Goal: Find specific page/section: Find specific page/section

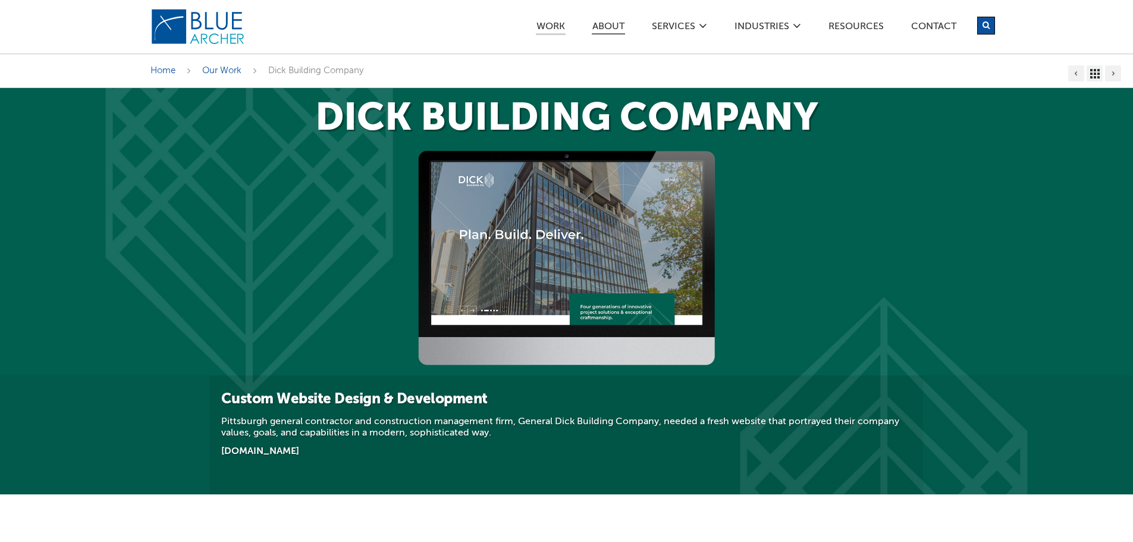
click at [610, 29] on link "ABOUT" at bounding box center [608, 28] width 33 height 12
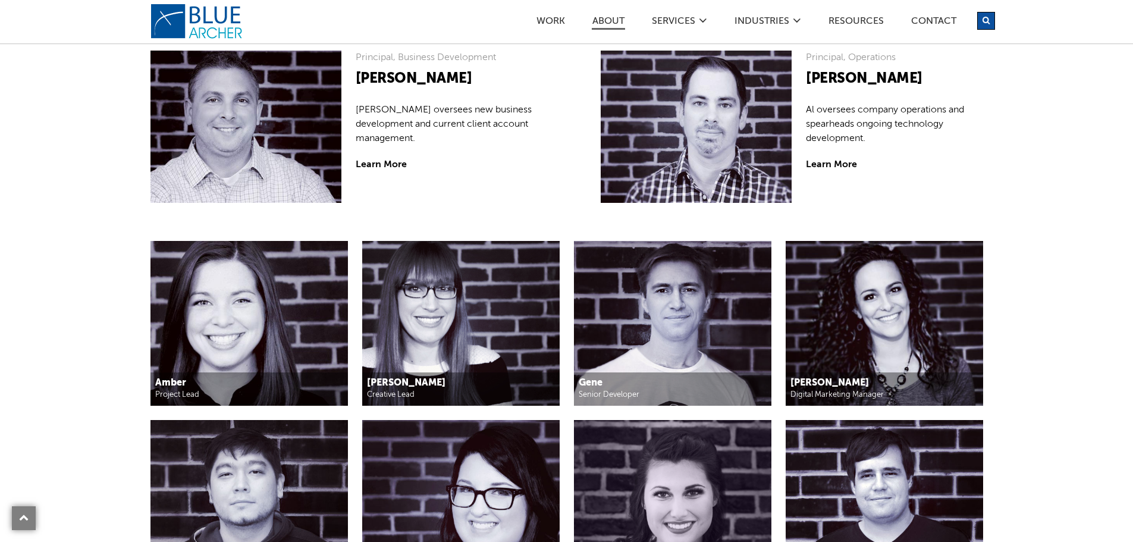
scroll to position [1071, 0]
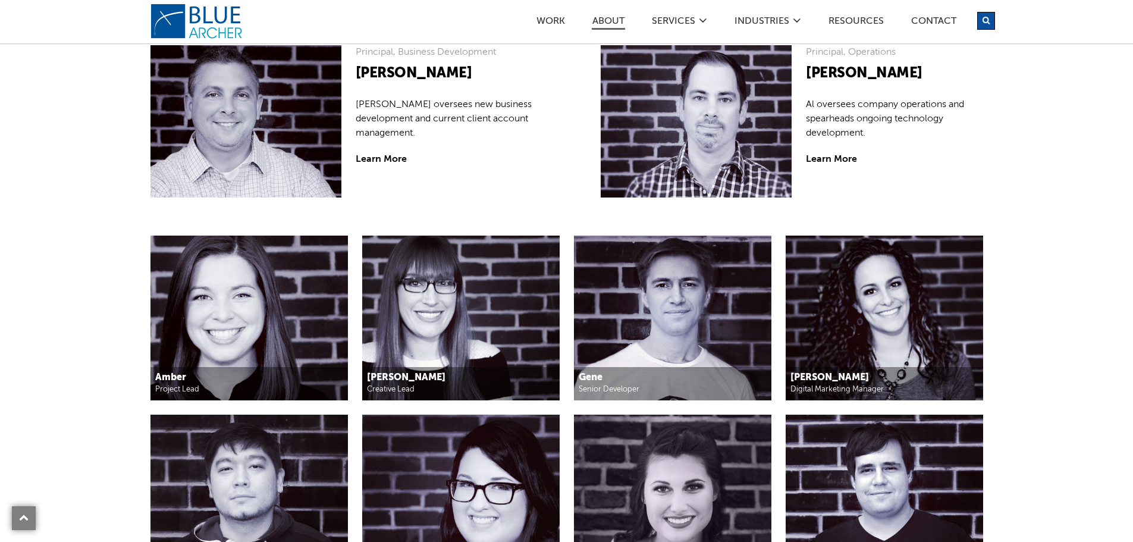
click at [633, 305] on img at bounding box center [672, 318] width 197 height 165
click at [586, 381] on h5 "Gene" at bounding box center [672, 378] width 187 height 12
click at [447, 372] on h5 "[PERSON_NAME]" at bounding box center [460, 378] width 187 height 12
click at [246, 324] on img at bounding box center [249, 318] width 197 height 165
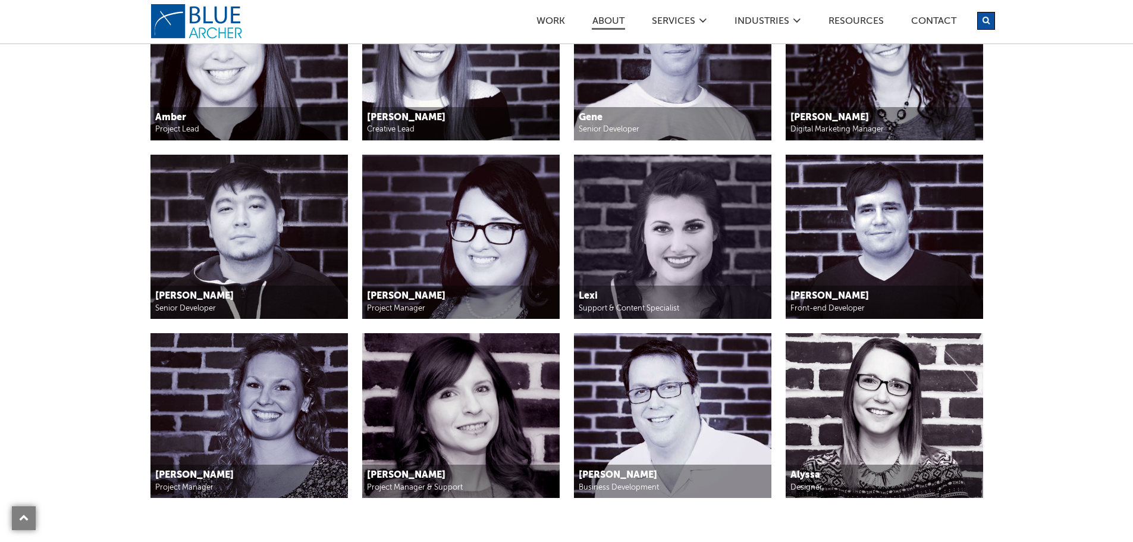
scroll to position [1309, 0]
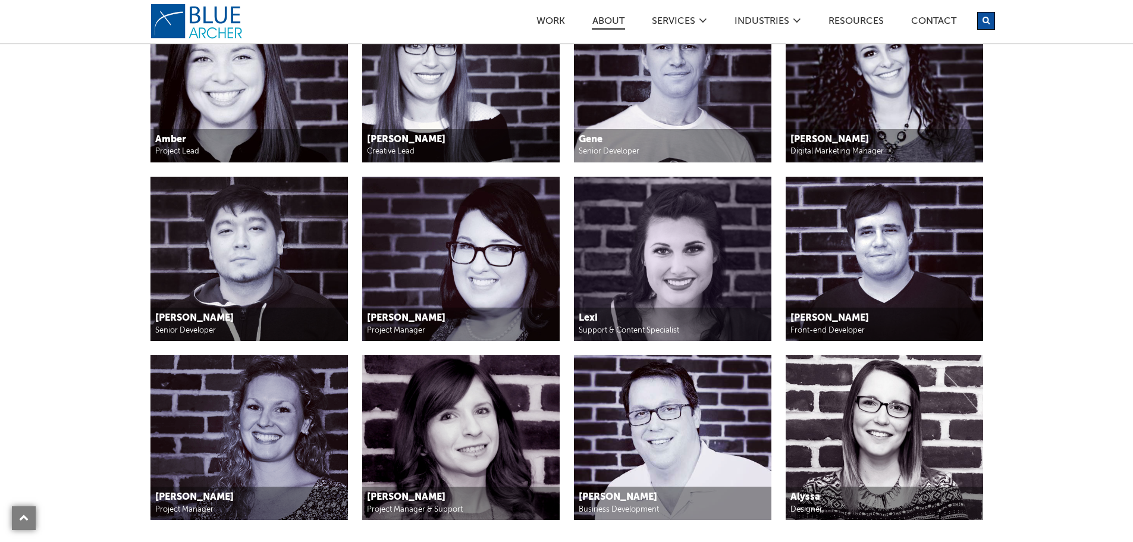
click at [656, 233] on img at bounding box center [672, 259] width 197 height 165
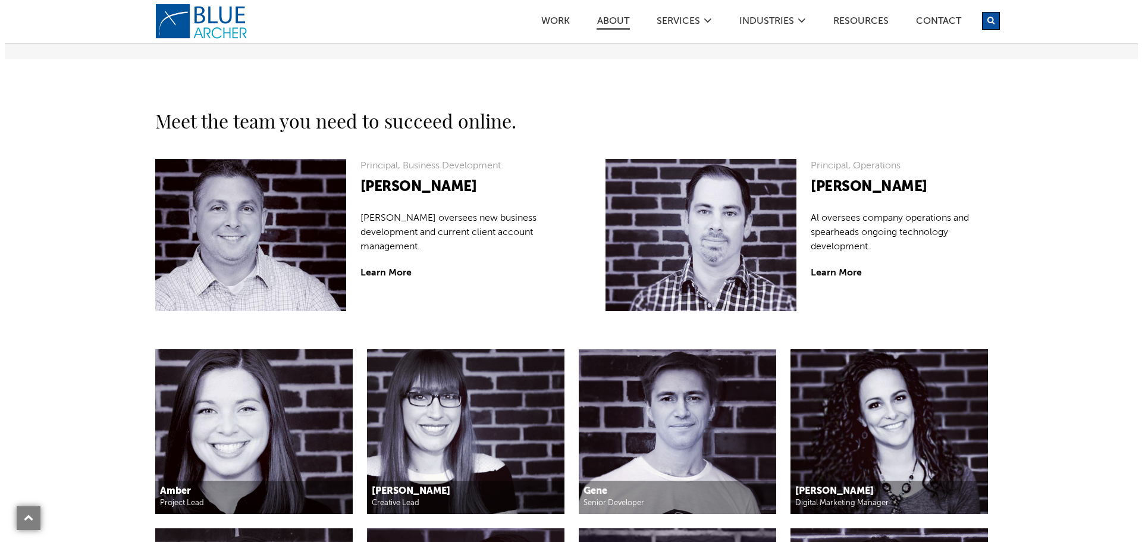
scroll to position [952, 0]
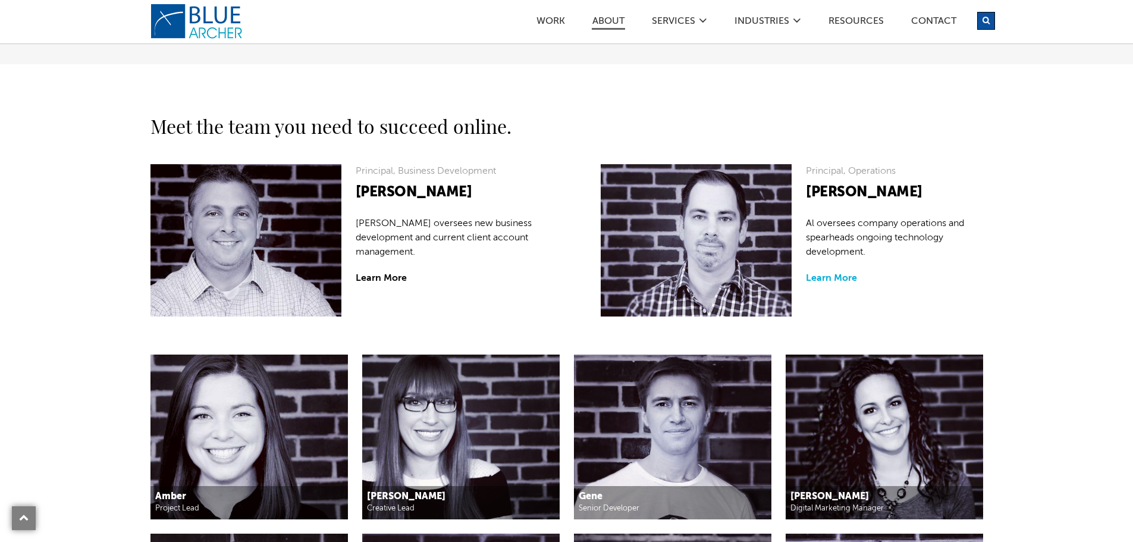
click at [837, 280] on link "Learn More" at bounding box center [831, 279] width 51 height 10
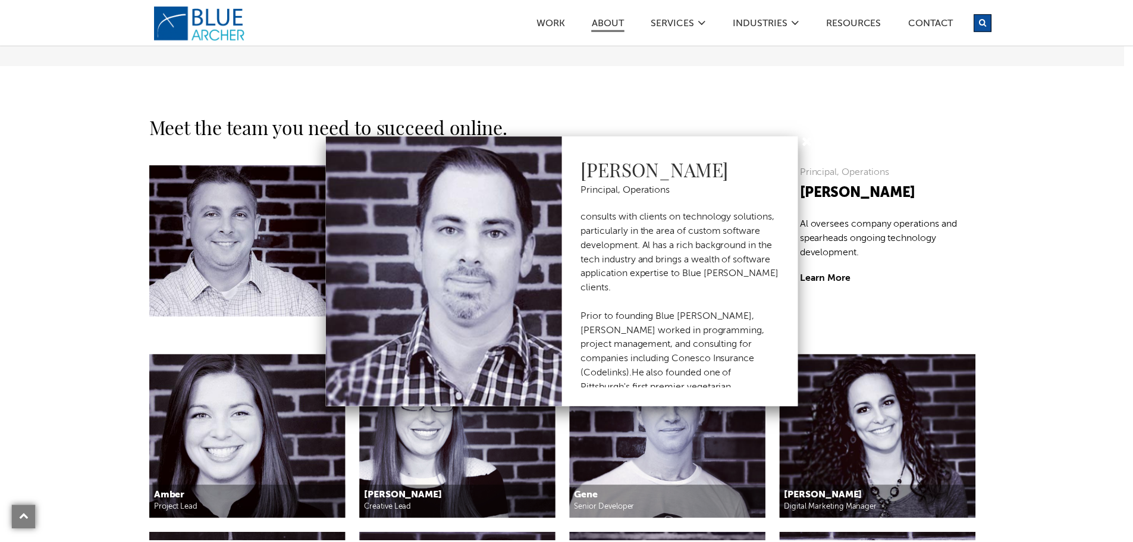
scroll to position [0, 0]
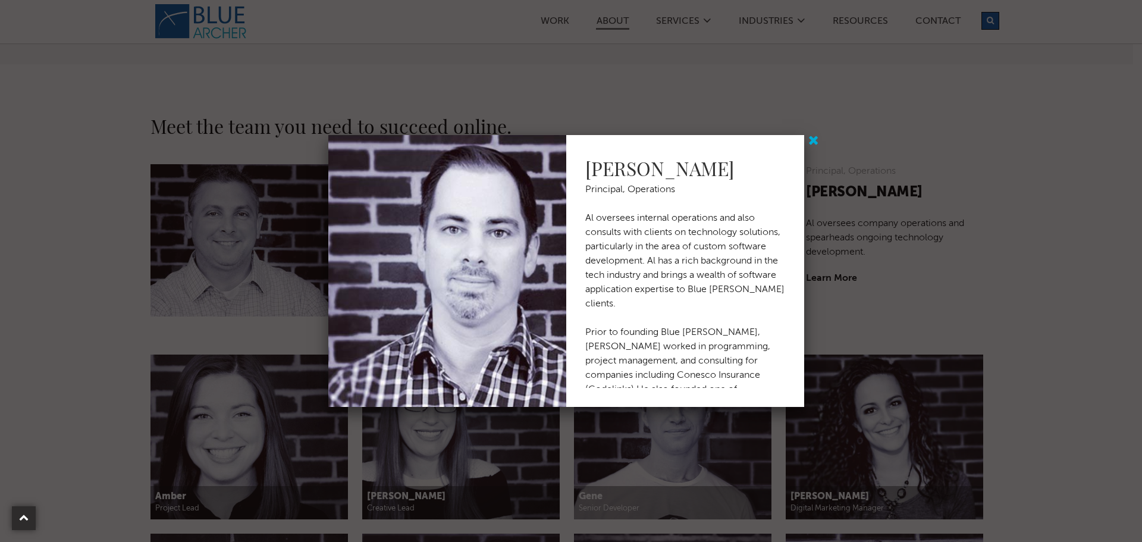
click at [818, 143] on link at bounding box center [815, 141] width 15 height 15
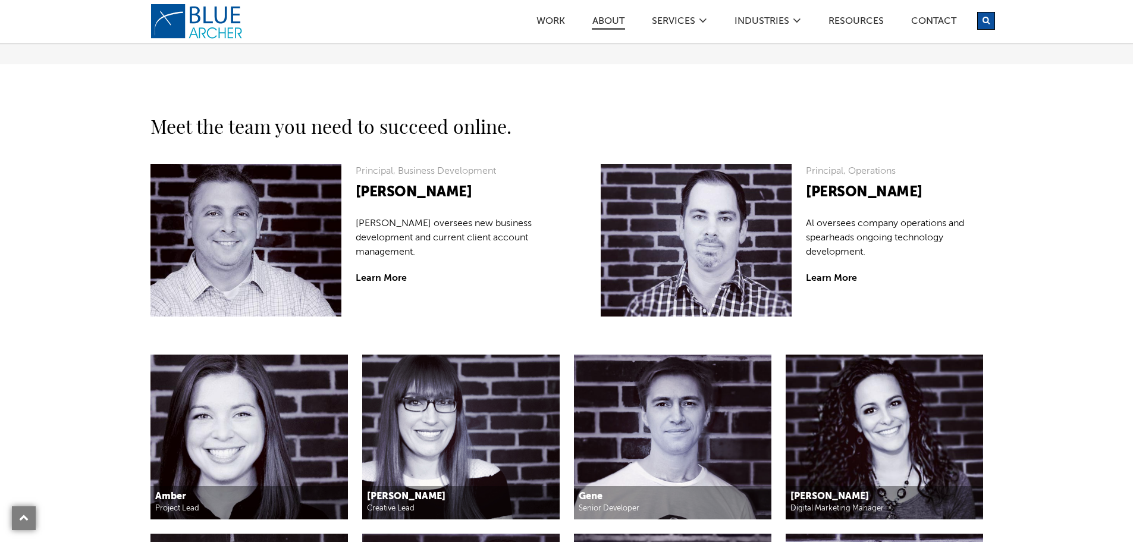
click at [96, 322] on section "Meet the team you need to succeed online. Principal, Business Development [PERS…" at bounding box center [566, 494] width 1133 height 860
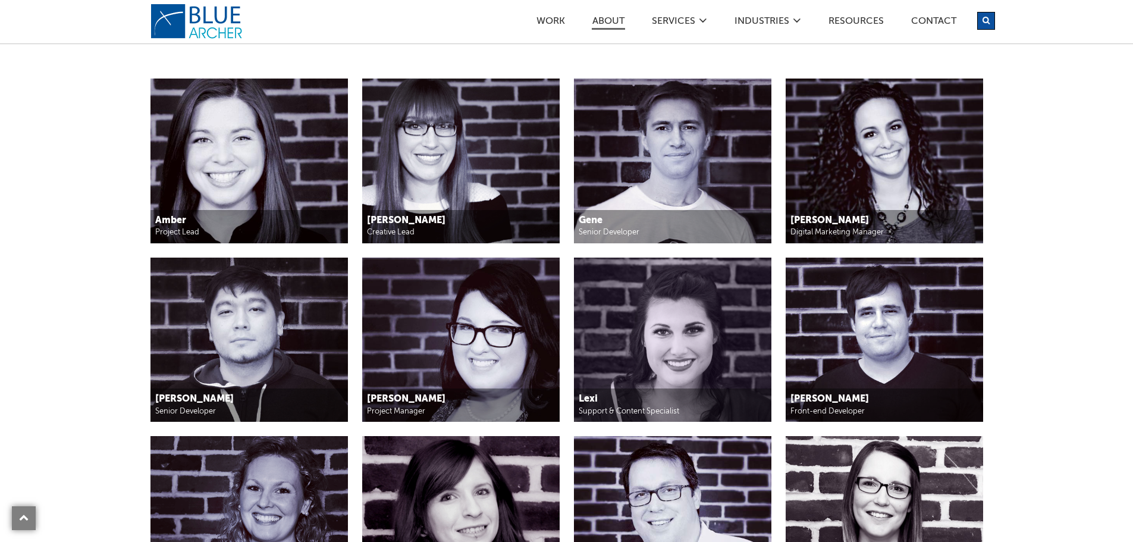
scroll to position [1249, 0]
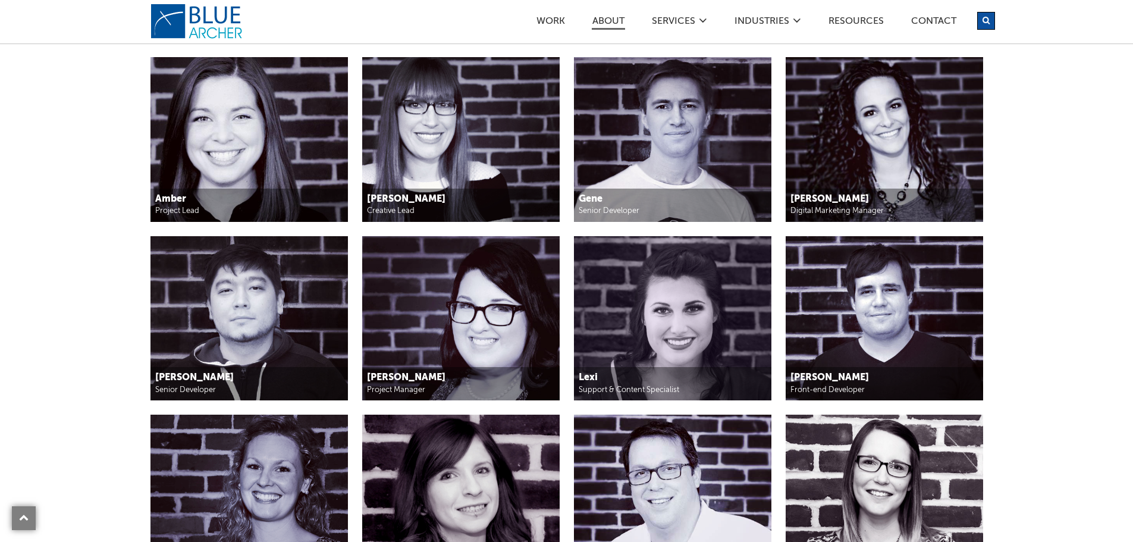
click at [645, 123] on img at bounding box center [672, 139] width 197 height 165
click at [102, 281] on section "Meet the team you need to succeed online. Principal, Business Development [PERS…" at bounding box center [566, 197] width 1133 height 860
